Goal: Transaction & Acquisition: Subscribe to service/newsletter

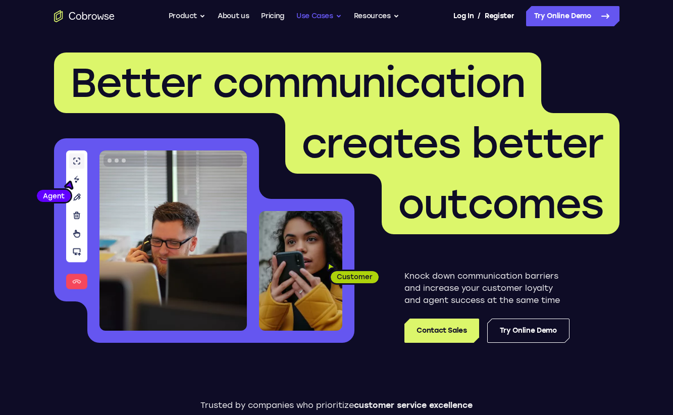
click at [328, 18] on button "Use Cases" at bounding box center [318, 16] width 45 height 20
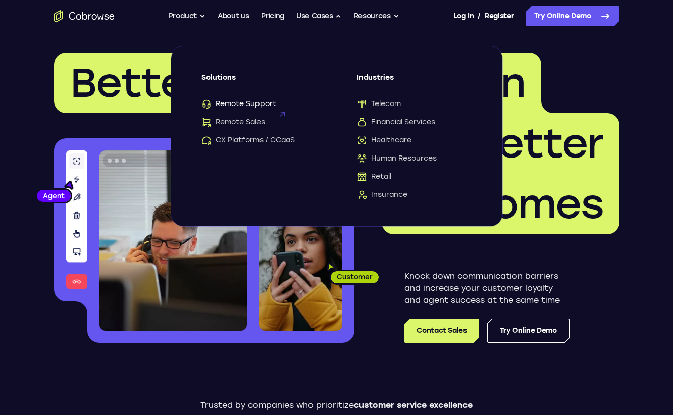
click at [260, 105] on span "Remote Support" at bounding box center [238, 104] width 75 height 10
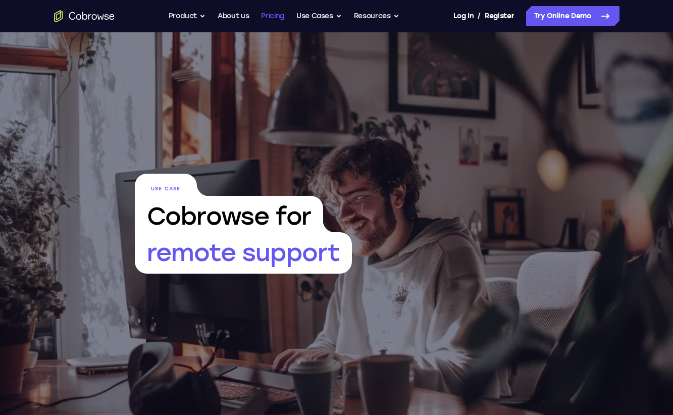
click at [278, 19] on link "Pricing" at bounding box center [272, 16] width 23 height 20
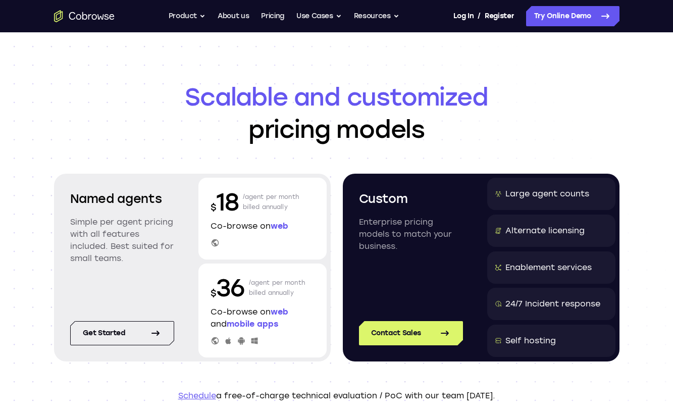
click at [275, 215] on p "/agent per month billed annually" at bounding box center [271, 202] width 57 height 32
click at [279, 230] on span "web" at bounding box center [280, 226] width 18 height 10
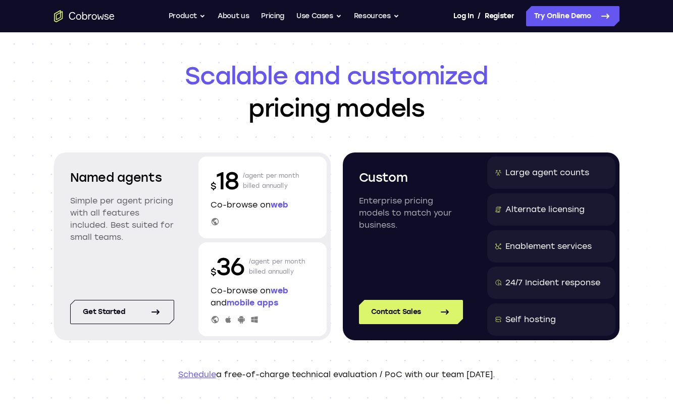
scroll to position [24, 0]
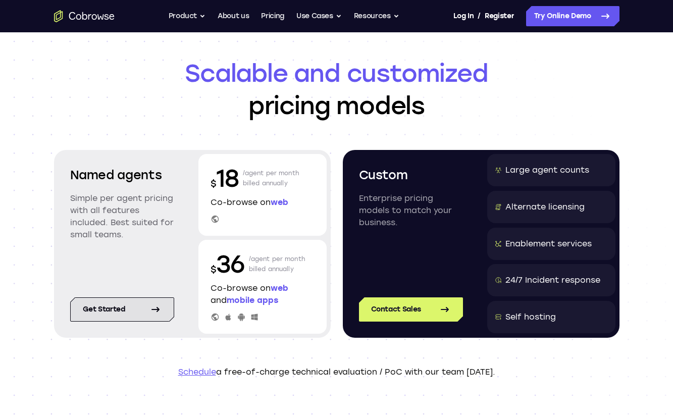
click at [135, 308] on link "Get started" at bounding box center [122, 309] width 104 height 24
